Goal: Find specific page/section: Find specific page/section

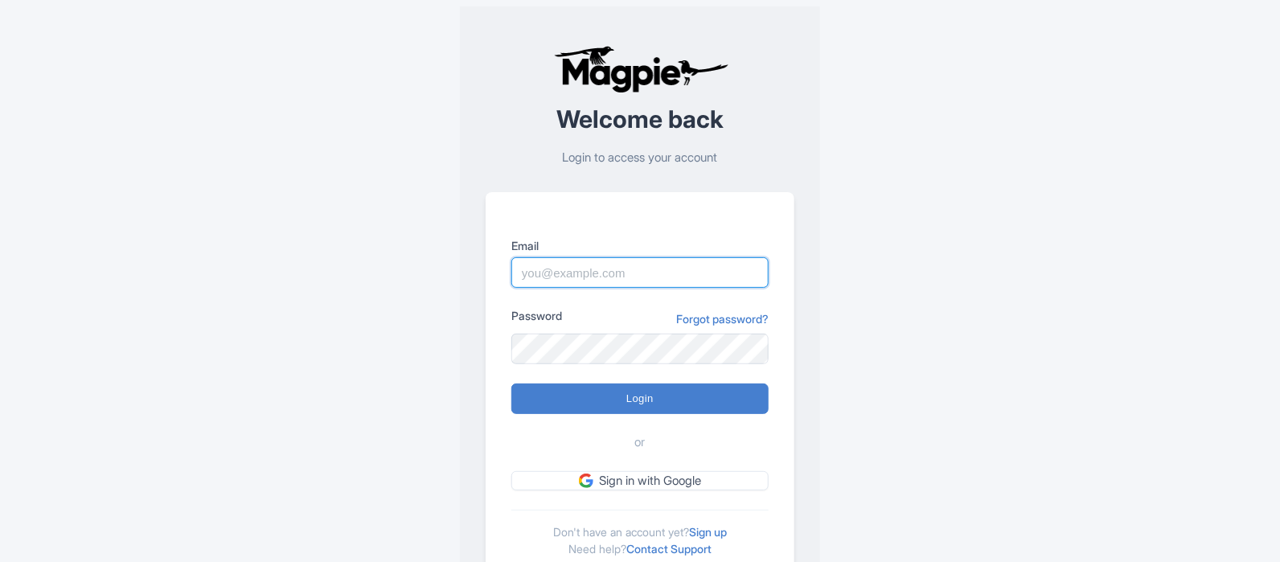
type input "alex.clements@wewheel.com"
drag, startPoint x: 673, startPoint y: 418, endPoint x: 680, endPoint y: 404, distance: 15.8
click at [677, 416] on form "Email alex.clements@wewheel.com Password Forgot password? Login or Sign in with…" at bounding box center [640, 363] width 257 height 253
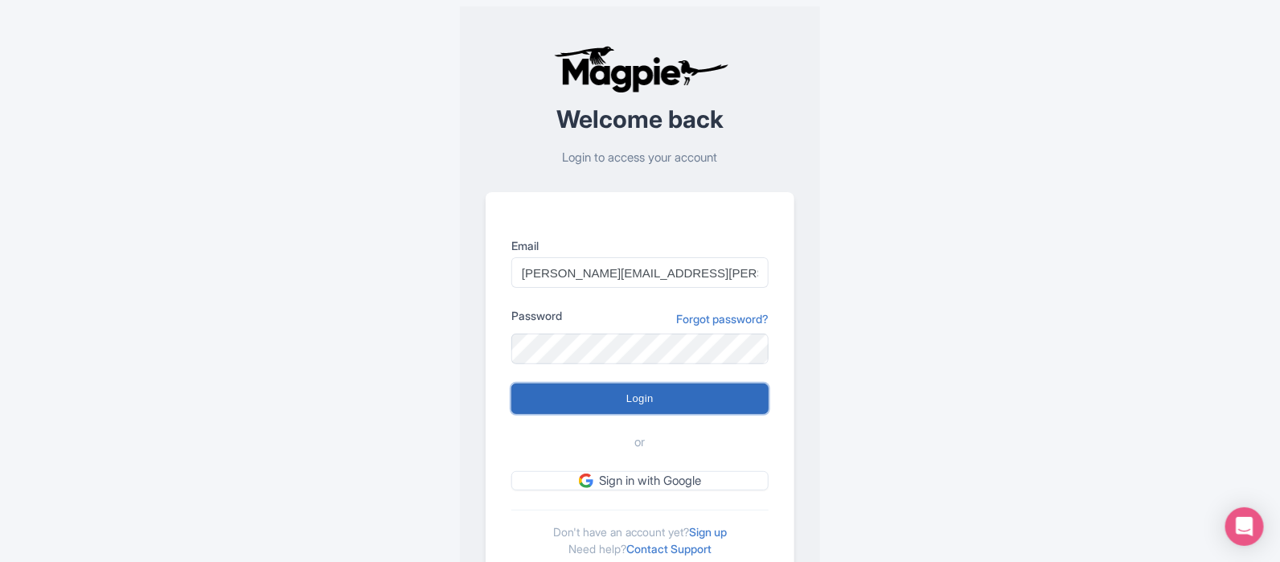
click at [681, 398] on input "Login" at bounding box center [640, 399] width 257 height 31
type input "Logging in..."
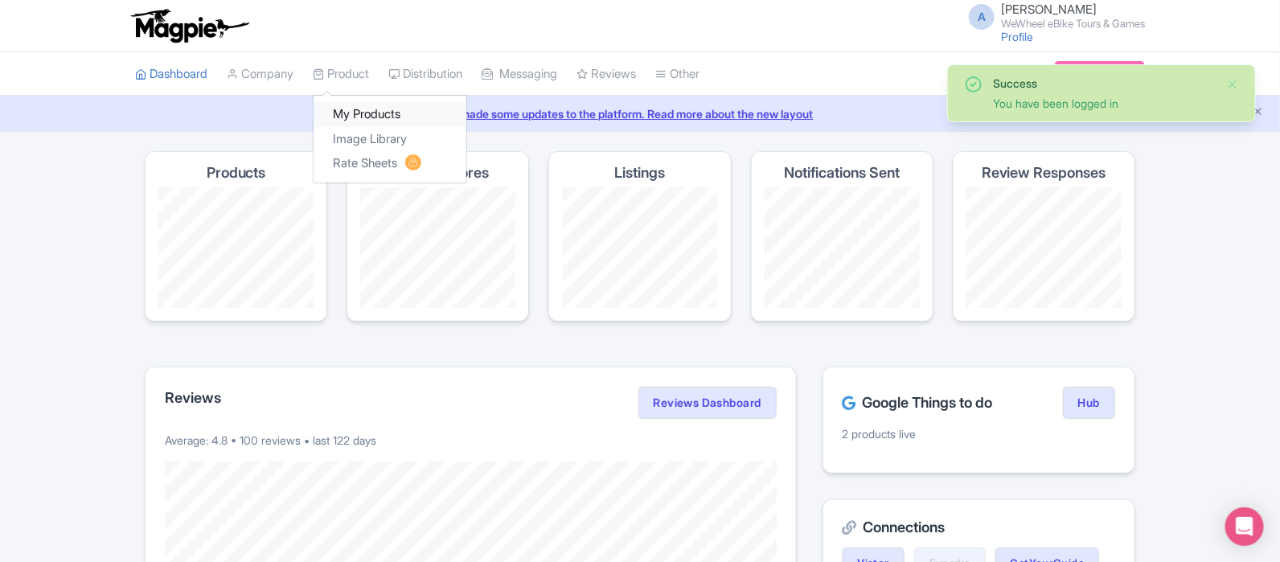
click at [372, 114] on link "My Products" at bounding box center [390, 114] width 153 height 25
